Goal: Task Accomplishment & Management: Use online tool/utility

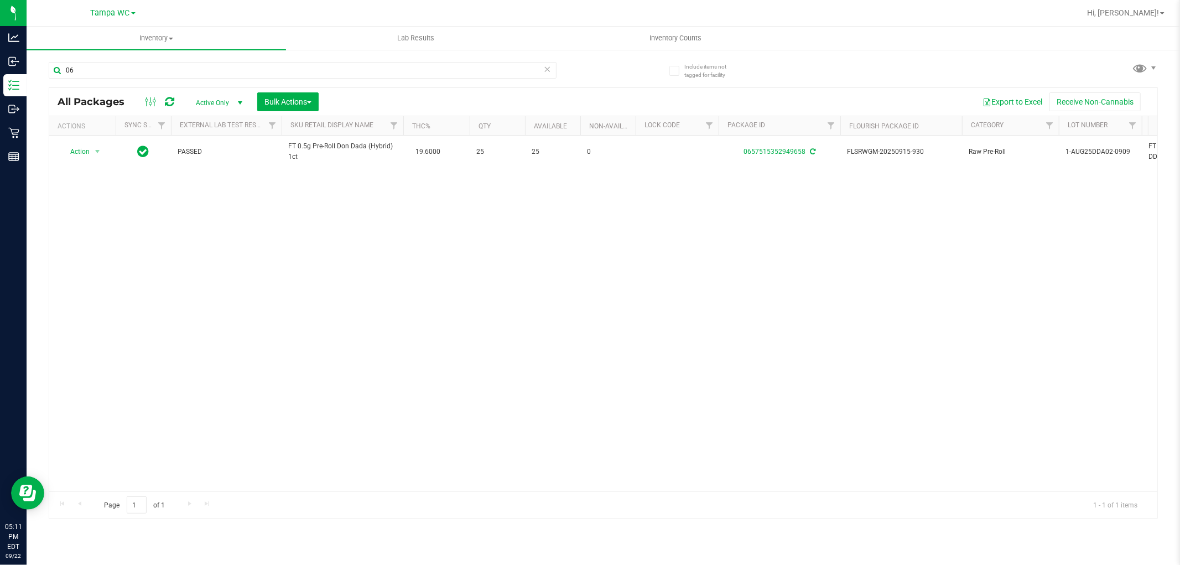
type input "0"
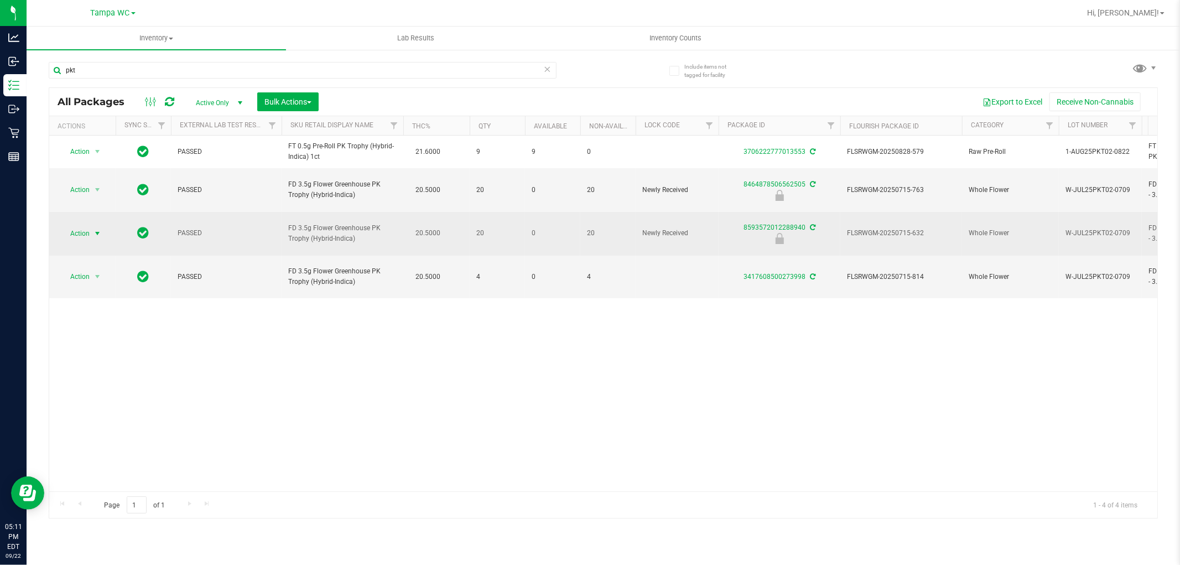
type input "pkt"
click at [79, 226] on span "Action" at bounding box center [75, 233] width 30 height 15
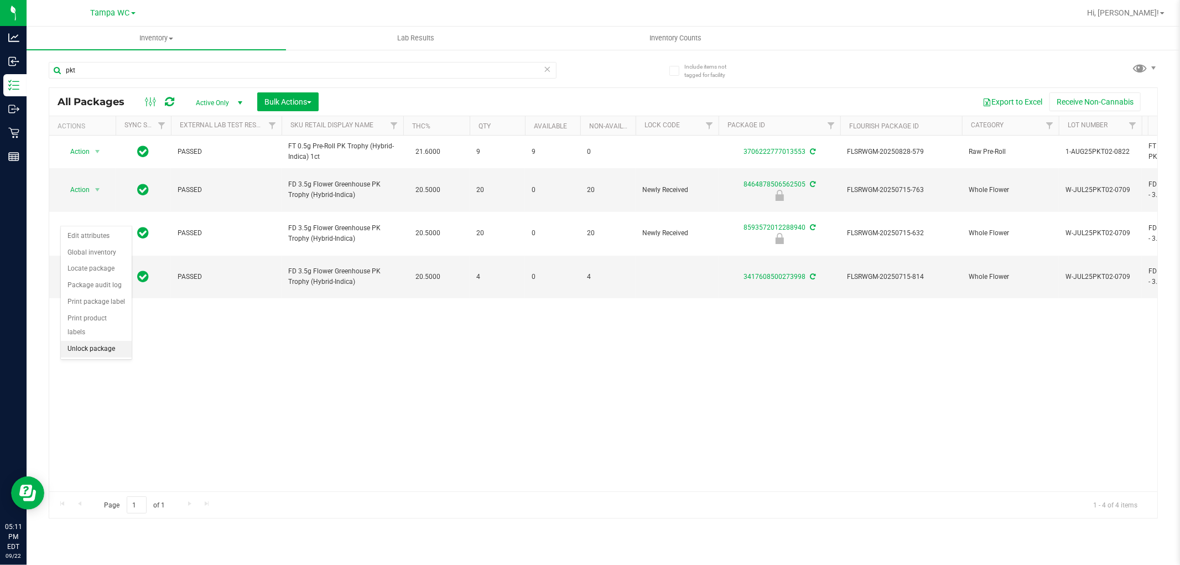
click at [92, 347] on li "Unlock package" at bounding box center [96, 349] width 71 height 17
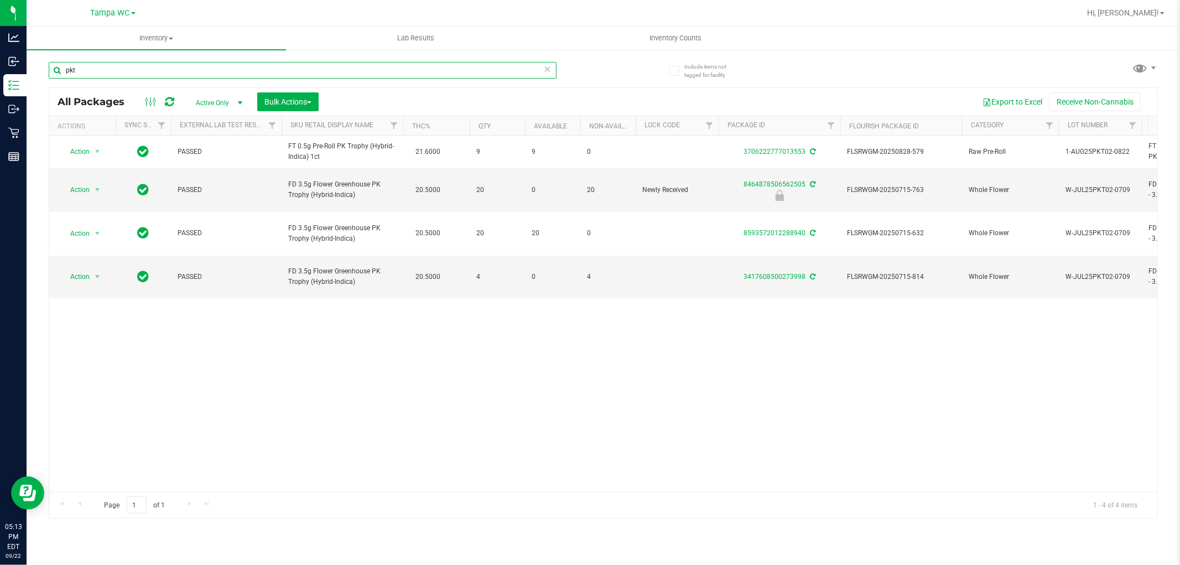
click at [150, 69] on input "pkt" at bounding box center [303, 70] width 508 height 17
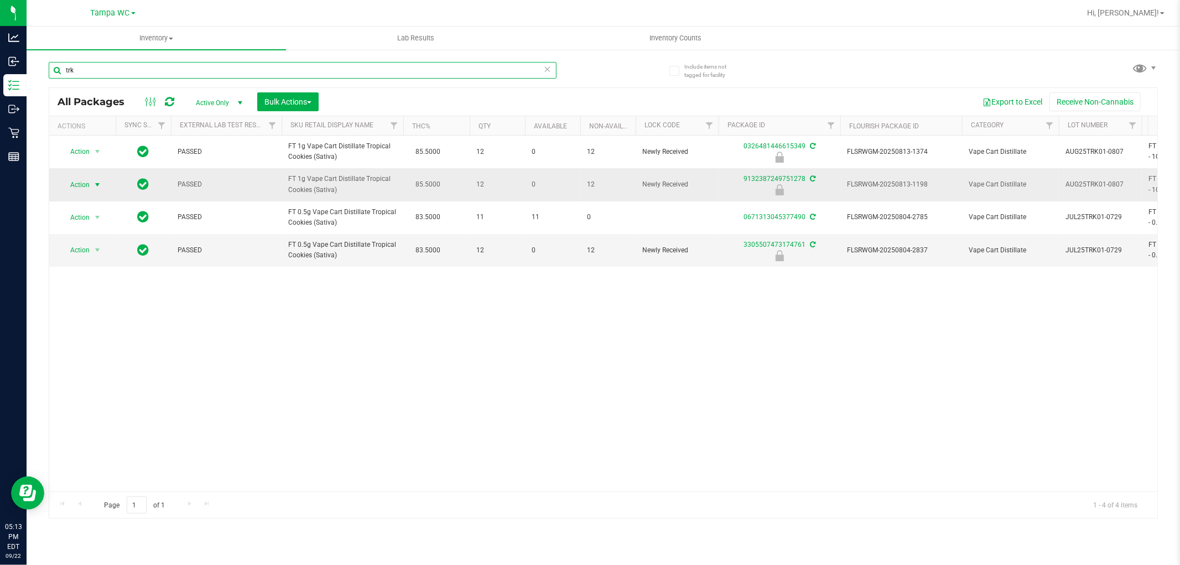
type input "trk"
click at [91, 181] on span "select" at bounding box center [98, 184] width 14 height 15
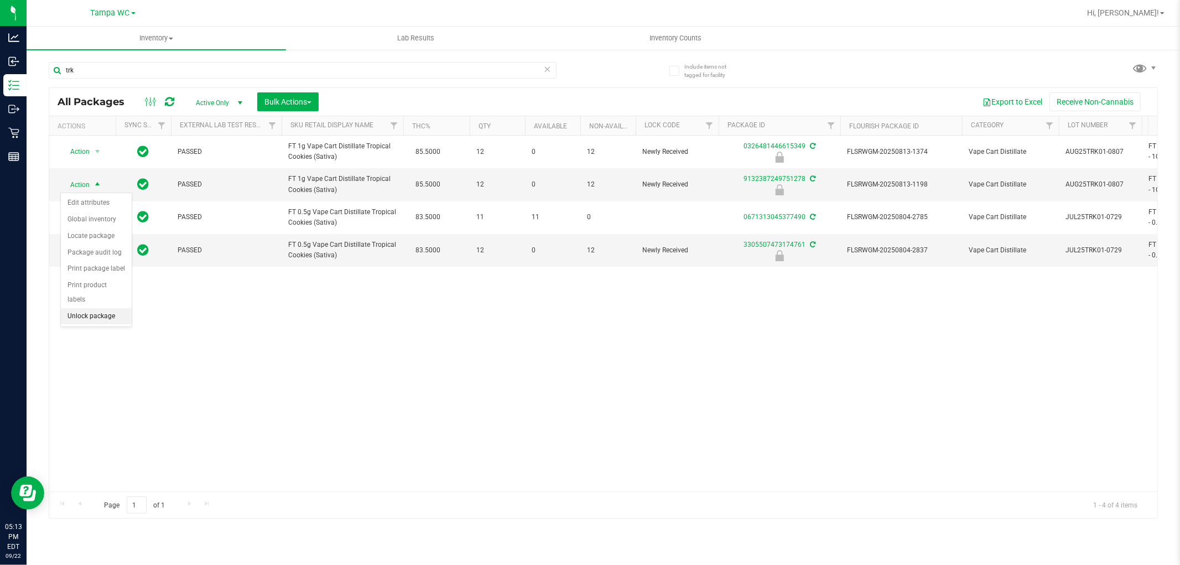
click at [110, 317] on li "Unlock package" at bounding box center [96, 316] width 71 height 17
